Goal: Navigation & Orientation: Find specific page/section

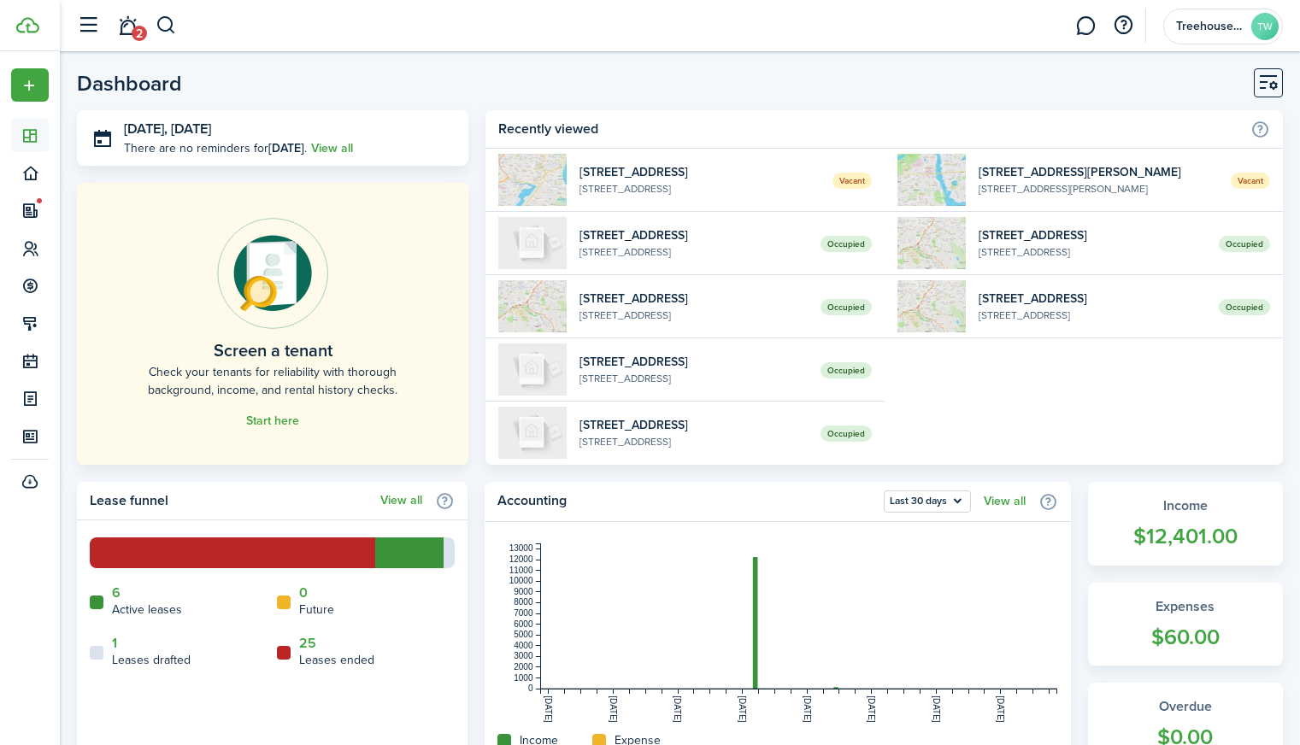
click at [136, 35] on span "2" at bounding box center [139, 33] width 15 height 15
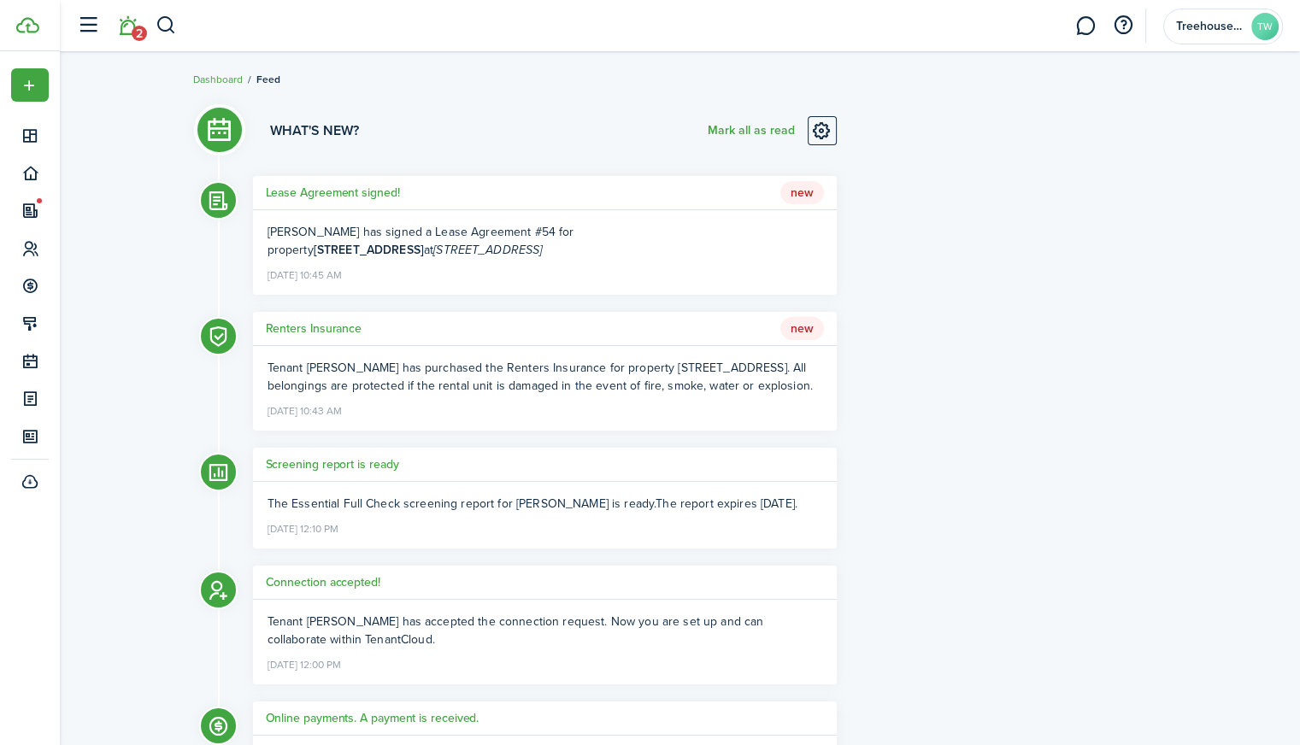
click at [327, 195] on h5 "Lease Agreement signed!" at bounding box center [333, 193] width 134 height 18
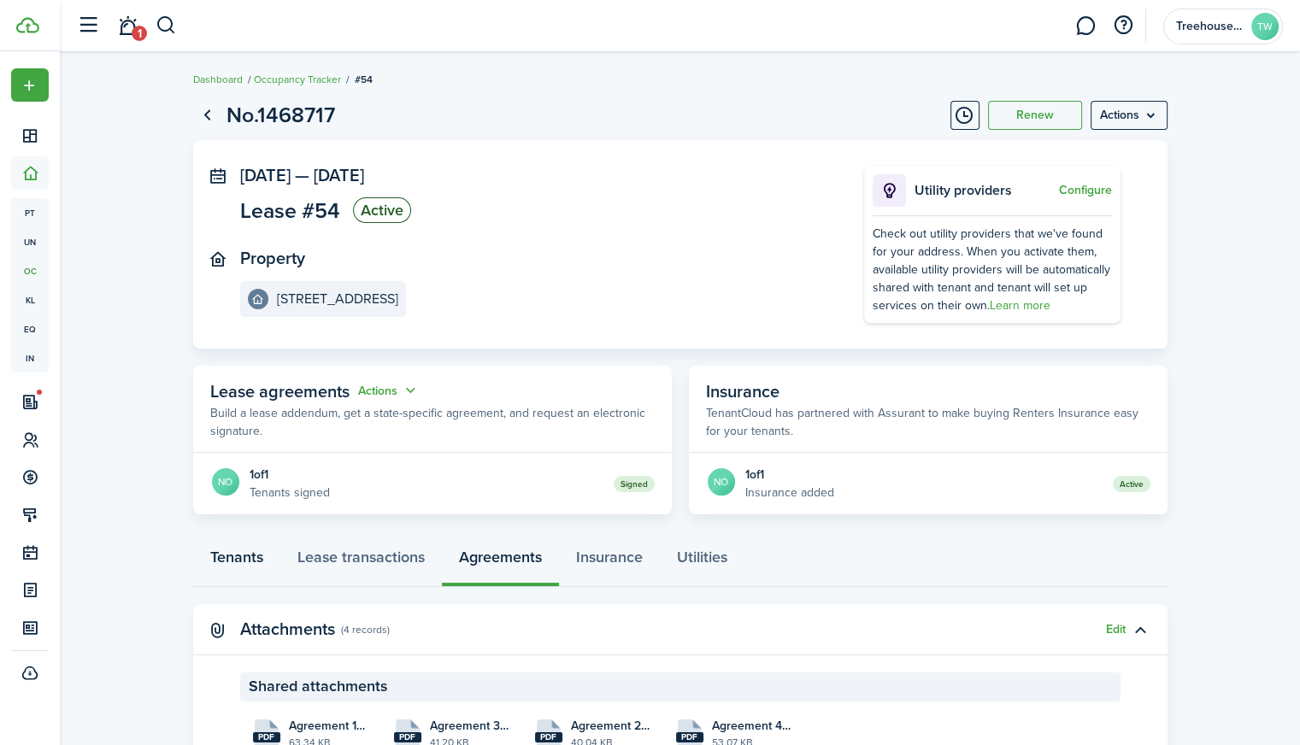
click at [250, 561] on link "Tenants" at bounding box center [236, 561] width 87 height 51
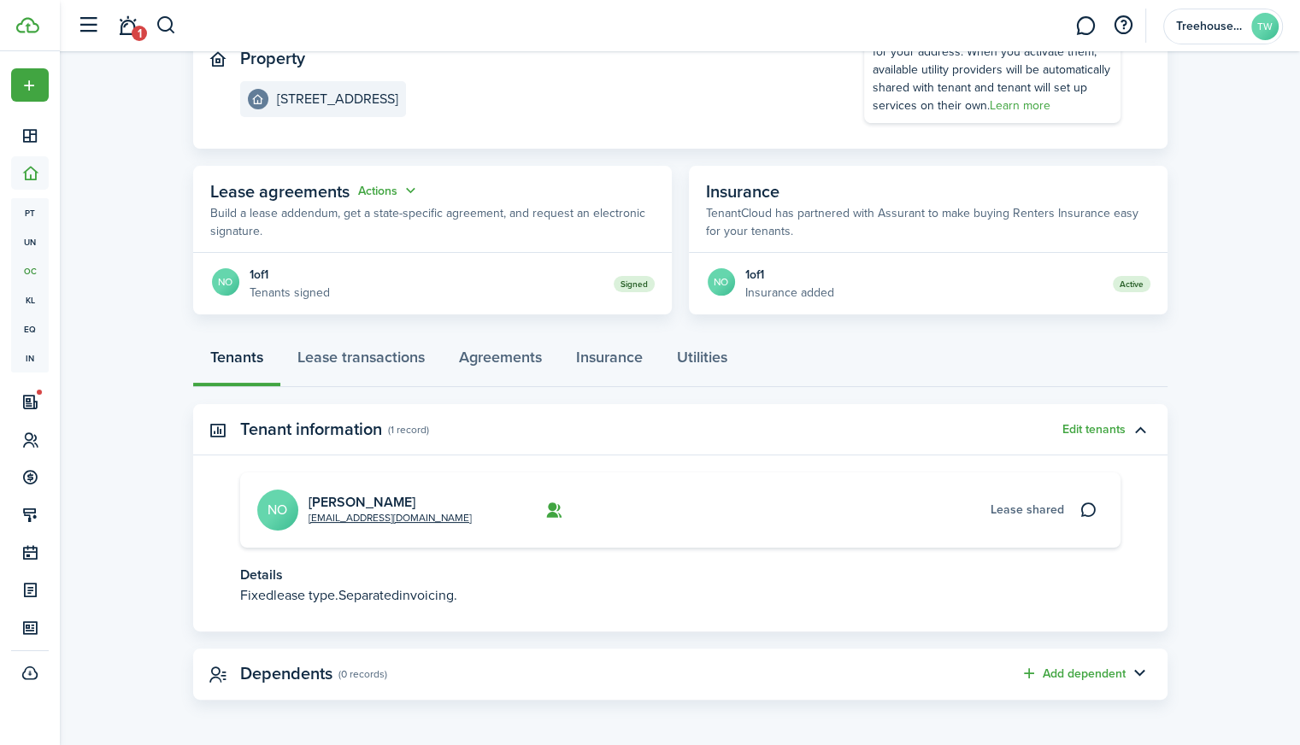
scroll to position [198, 0]
click at [400, 370] on link "Lease transactions" at bounding box center [361, 363] width 162 height 51
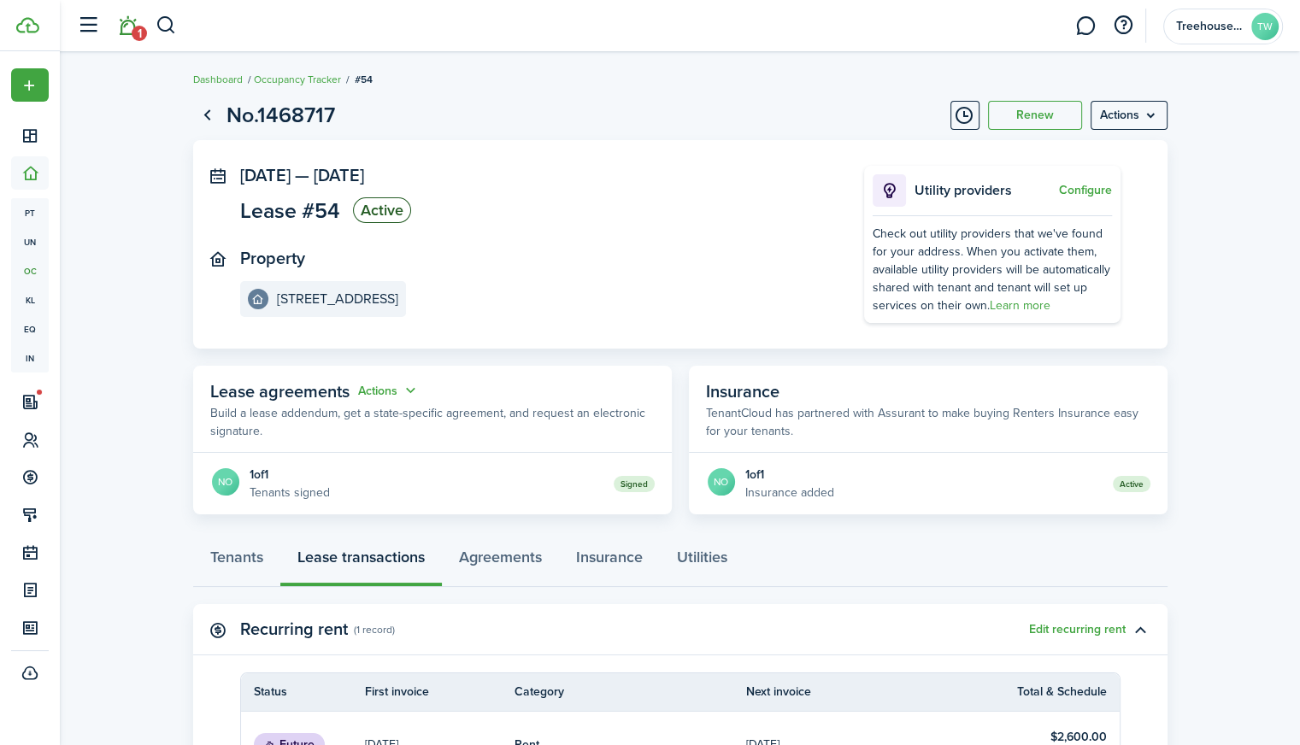
click at [140, 28] on span "1" at bounding box center [139, 33] width 15 height 15
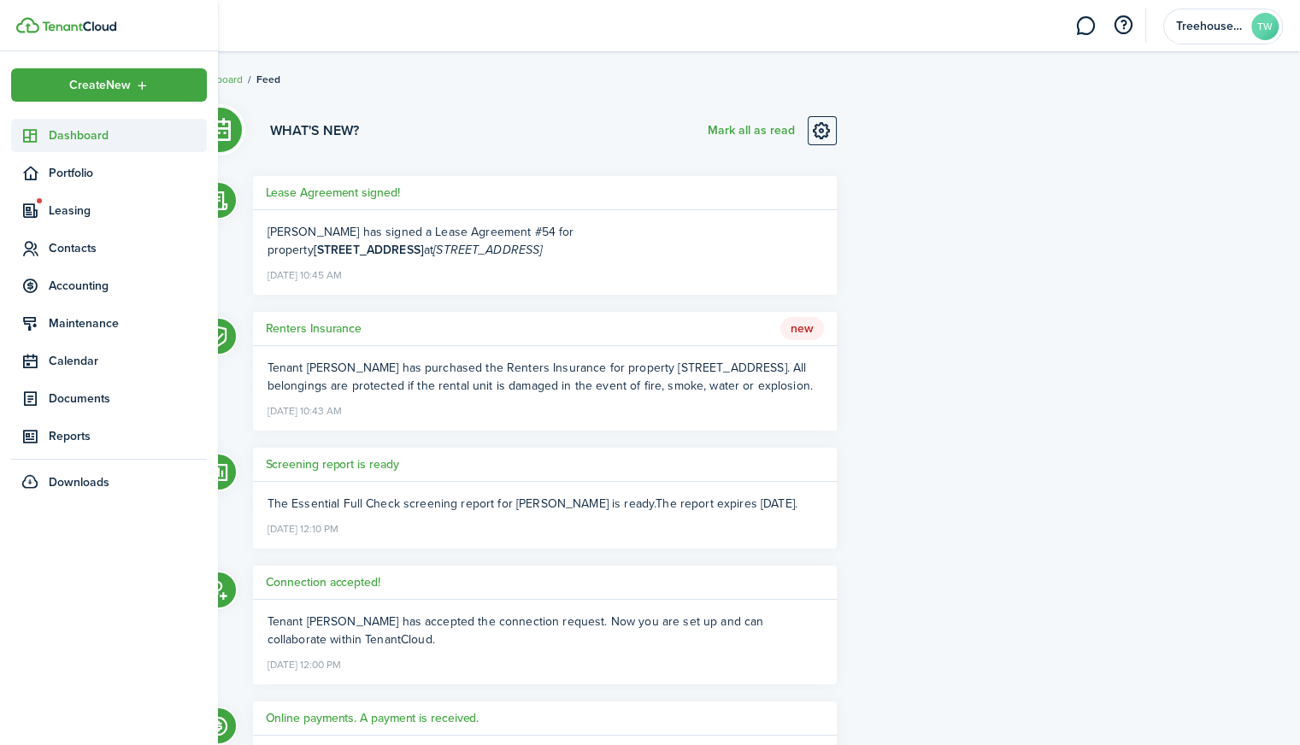
click at [115, 137] on span "Dashboard" at bounding box center [128, 136] width 158 height 18
